Goal: Transaction & Acquisition: Purchase product/service

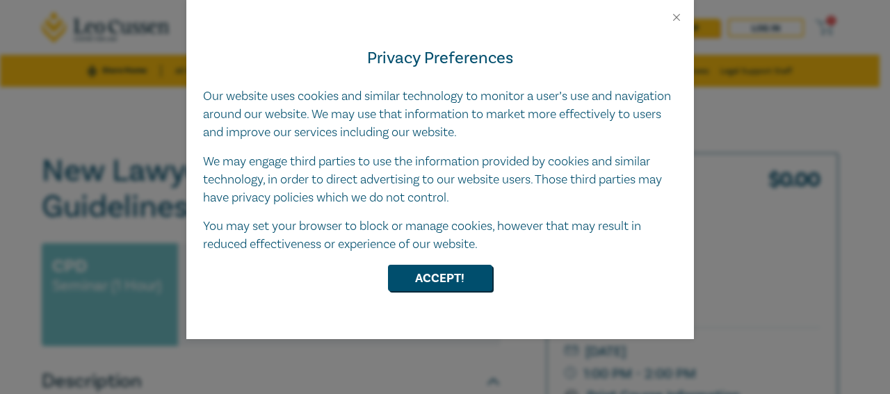
click at [443, 282] on button "Accept!" at bounding box center [440, 278] width 104 height 26
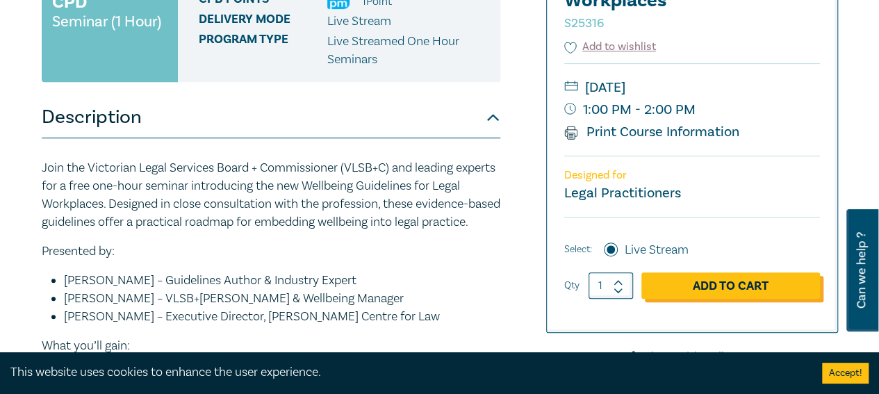
click at [700, 289] on link "Add to Cart" at bounding box center [730, 285] width 179 height 26
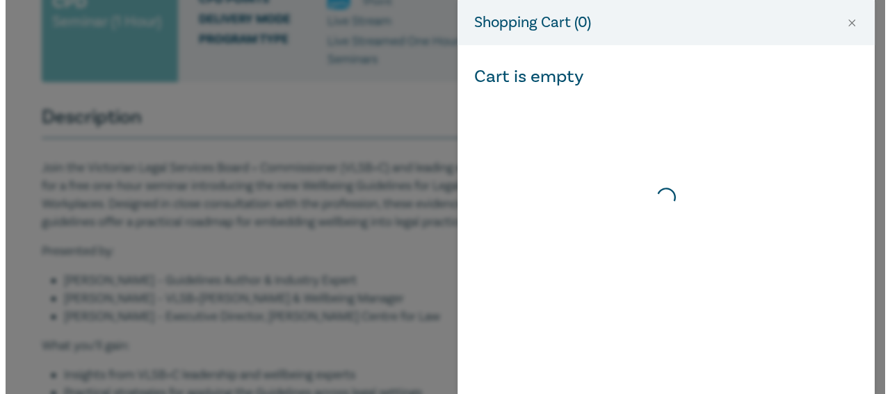
scroll to position [264, 0]
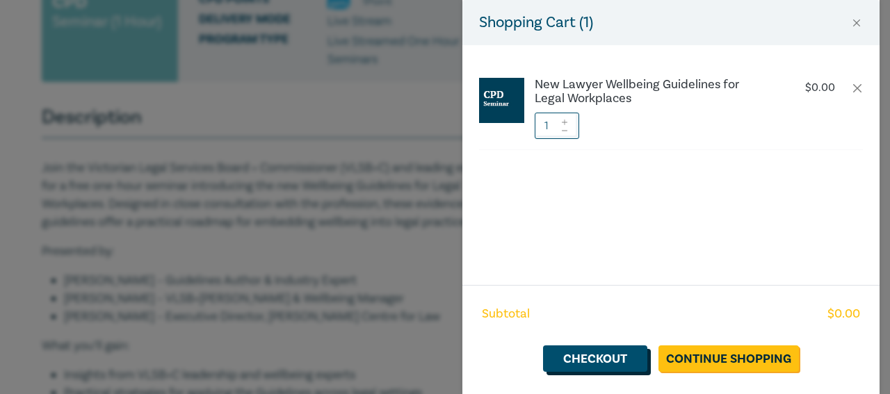
click at [621, 357] on link "Checkout" at bounding box center [595, 358] width 104 height 26
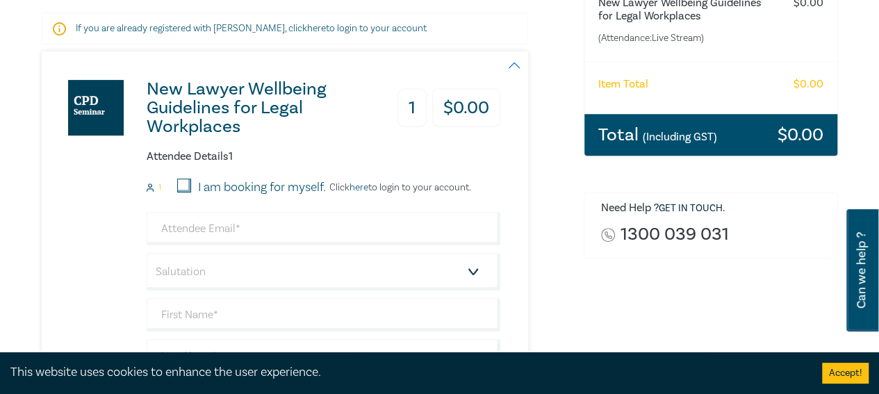
click at [183, 187] on input "I am booking for myself." at bounding box center [184, 186] width 14 height 14
checkbox input "true"
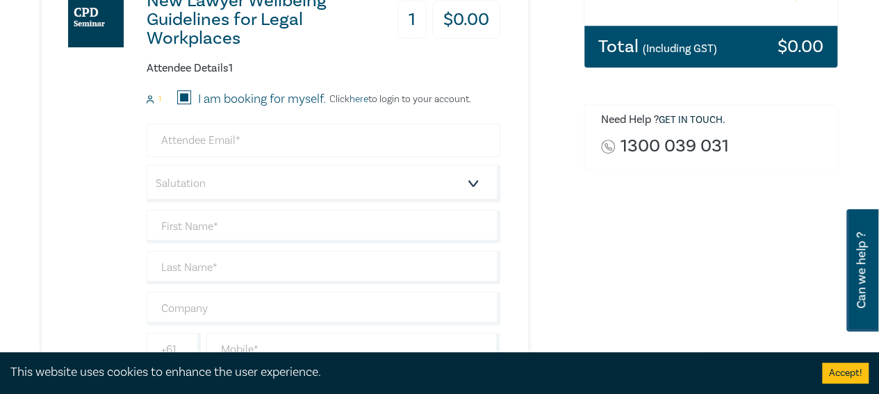
scroll to position [314, 0]
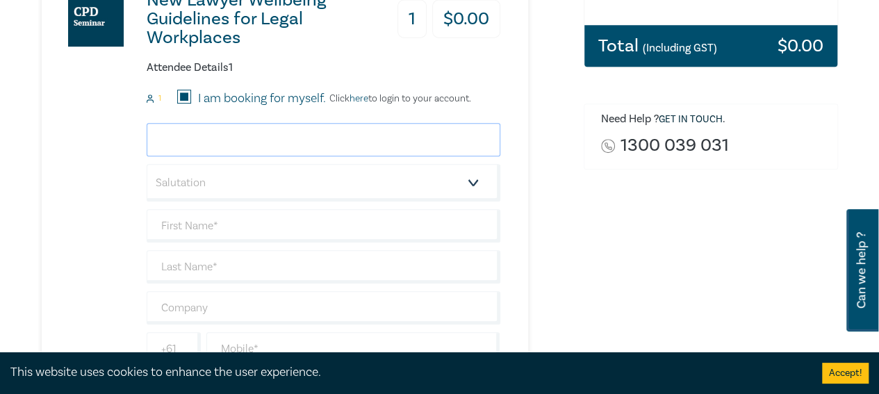
click at [387, 140] on input "email" at bounding box center [324, 139] width 354 height 33
type input "schin@adventumlegal.com.au"
click at [292, 183] on select "Salutation Mr. Mrs. Ms. Miss Dr. Prof. Other" at bounding box center [324, 183] width 354 height 38
select select "Ms."
click at [147, 164] on select "Salutation Mr. Mrs. Ms. Miss Dr. Prof. Other" at bounding box center [324, 183] width 354 height 38
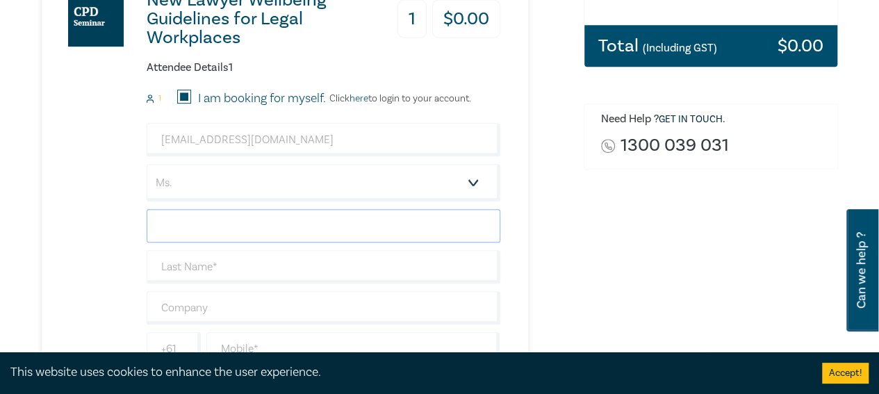
click at [276, 229] on input "text" at bounding box center [324, 225] width 354 height 33
type input "[PERSON_NAME]"
type input "Chin"
type input "0402036838"
type input "[GEOGRAPHIC_DATA]"
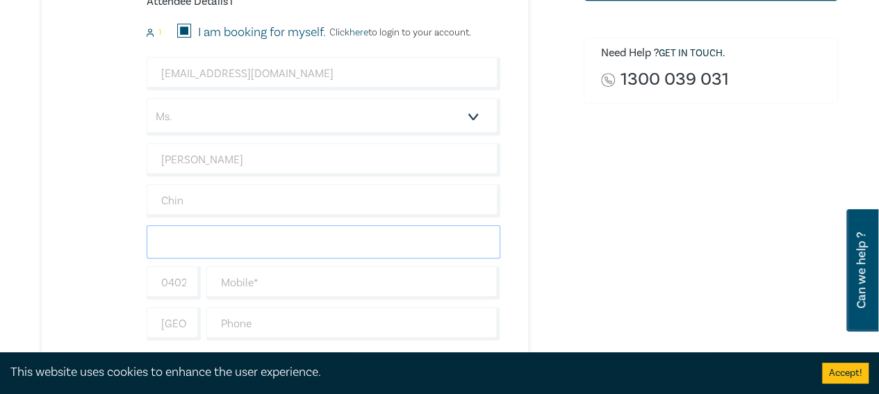
click at [348, 229] on input "text" at bounding box center [324, 241] width 354 height 33
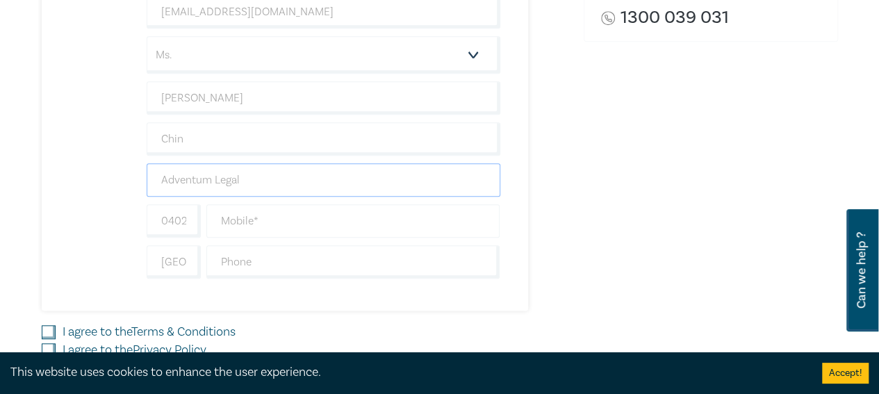
type input "Adventum Legal"
click at [318, 212] on input "text" at bounding box center [353, 219] width 294 height 33
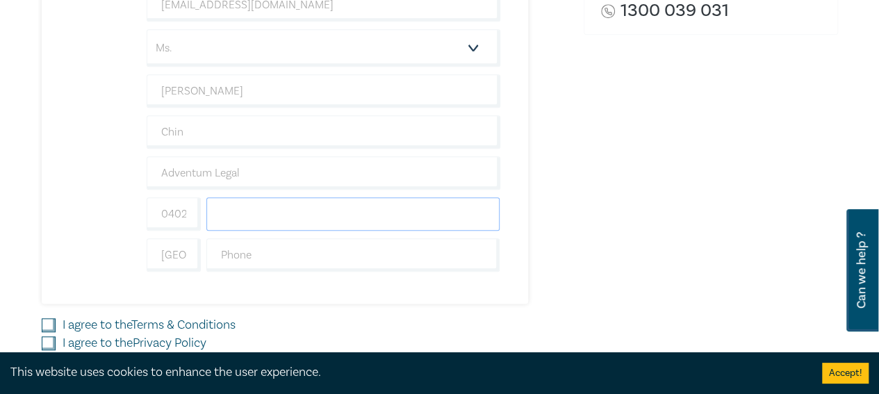
scroll to position [449, 0]
type input "036 838"
click at [318, 212] on input "036 838" at bounding box center [353, 213] width 294 height 33
click at [357, 245] on input "text" at bounding box center [353, 254] width 294 height 33
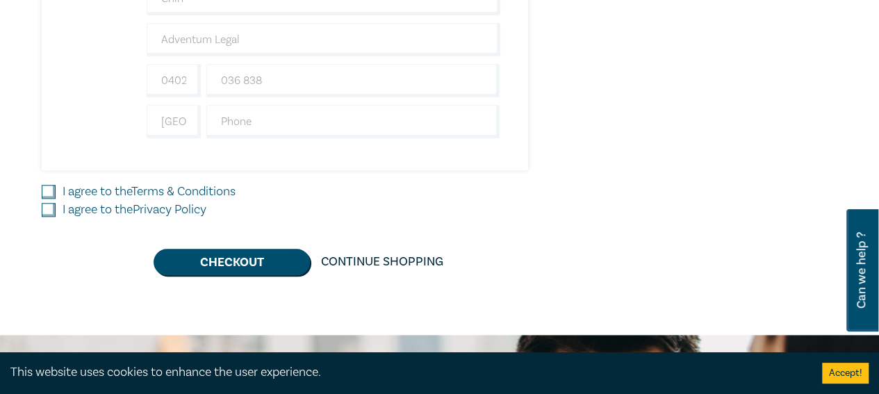
click at [50, 188] on input "I agree to the Terms & Conditions" at bounding box center [49, 192] width 14 height 14
checkbox input "true"
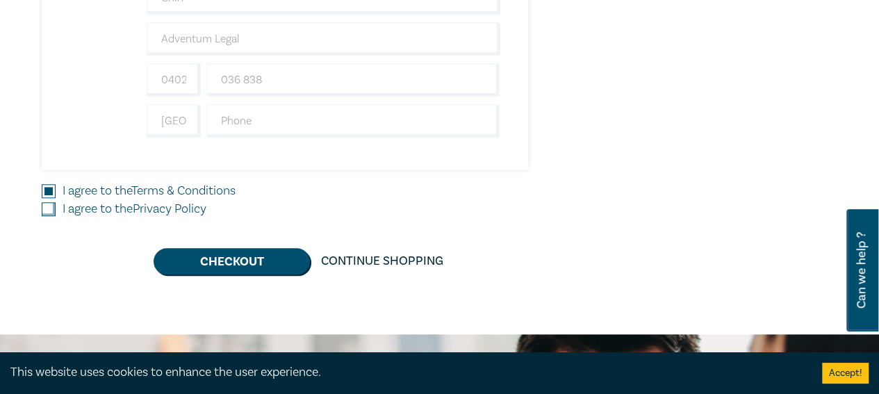
click at [47, 206] on input "I agree to the Privacy Policy" at bounding box center [49, 209] width 14 height 14
checkbox input "true"
click at [267, 255] on button "Checkout" at bounding box center [232, 261] width 156 height 26
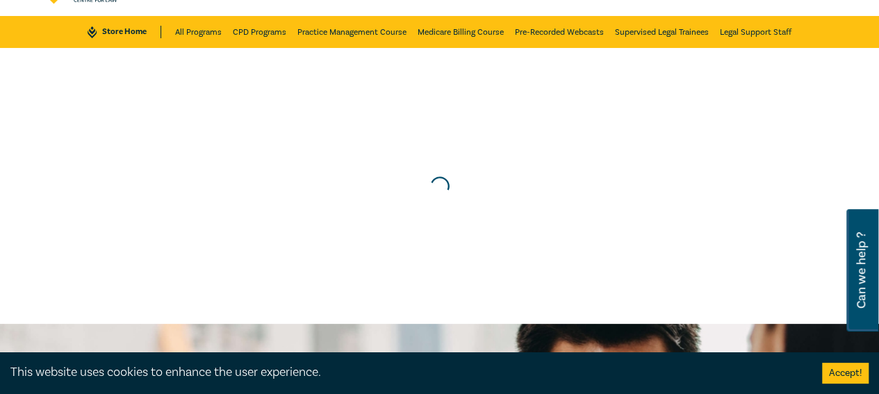
scroll to position [0, 0]
